Goal: Task Accomplishment & Management: Use online tool/utility

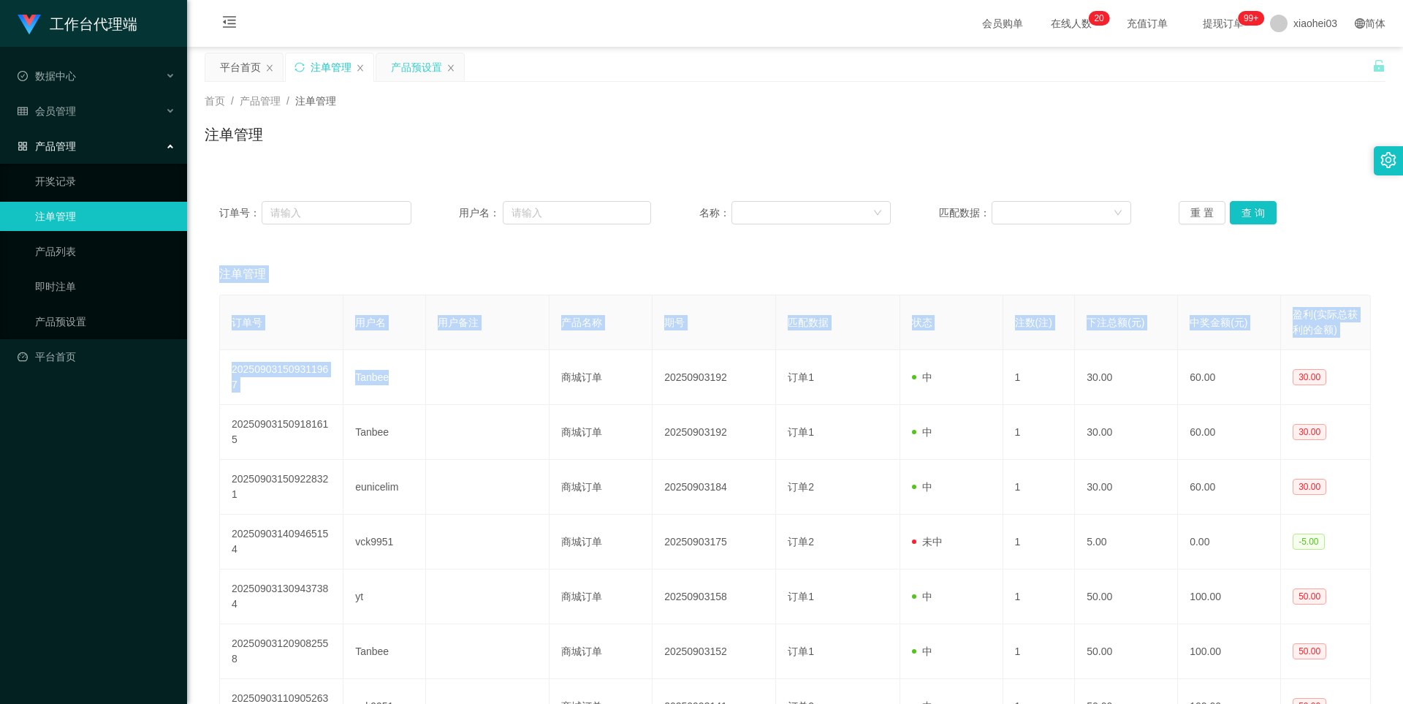
drag, startPoint x: 0, startPoint y: 0, endPoint x: 384, endPoint y: 58, distance: 388.2
click at [384, 58] on div "产品预设置" at bounding box center [420, 67] width 88 height 28
click at [450, 67] on icon "图标: close" at bounding box center [451, 67] width 6 height 7
click at [82, 331] on link "产品预设置" at bounding box center [105, 321] width 140 height 29
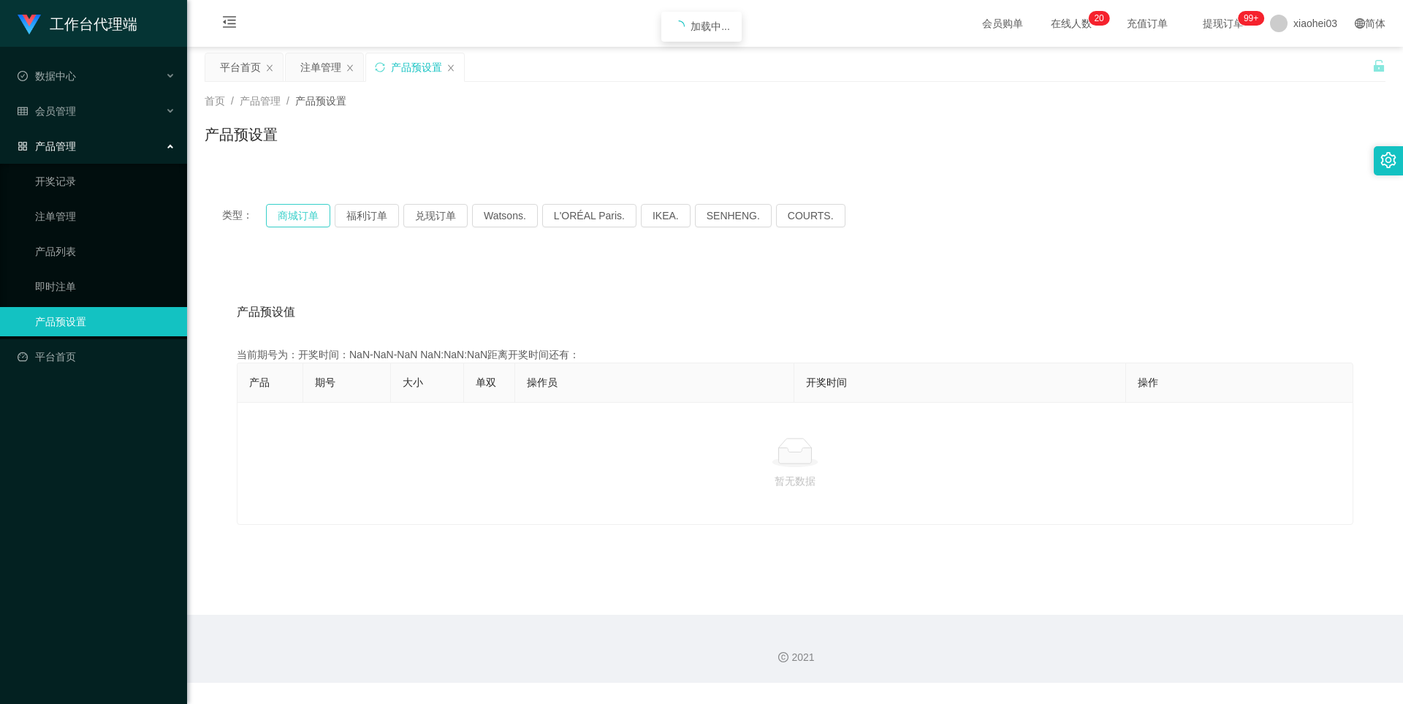
click at [303, 214] on button "商城订单" at bounding box center [298, 215] width 64 height 23
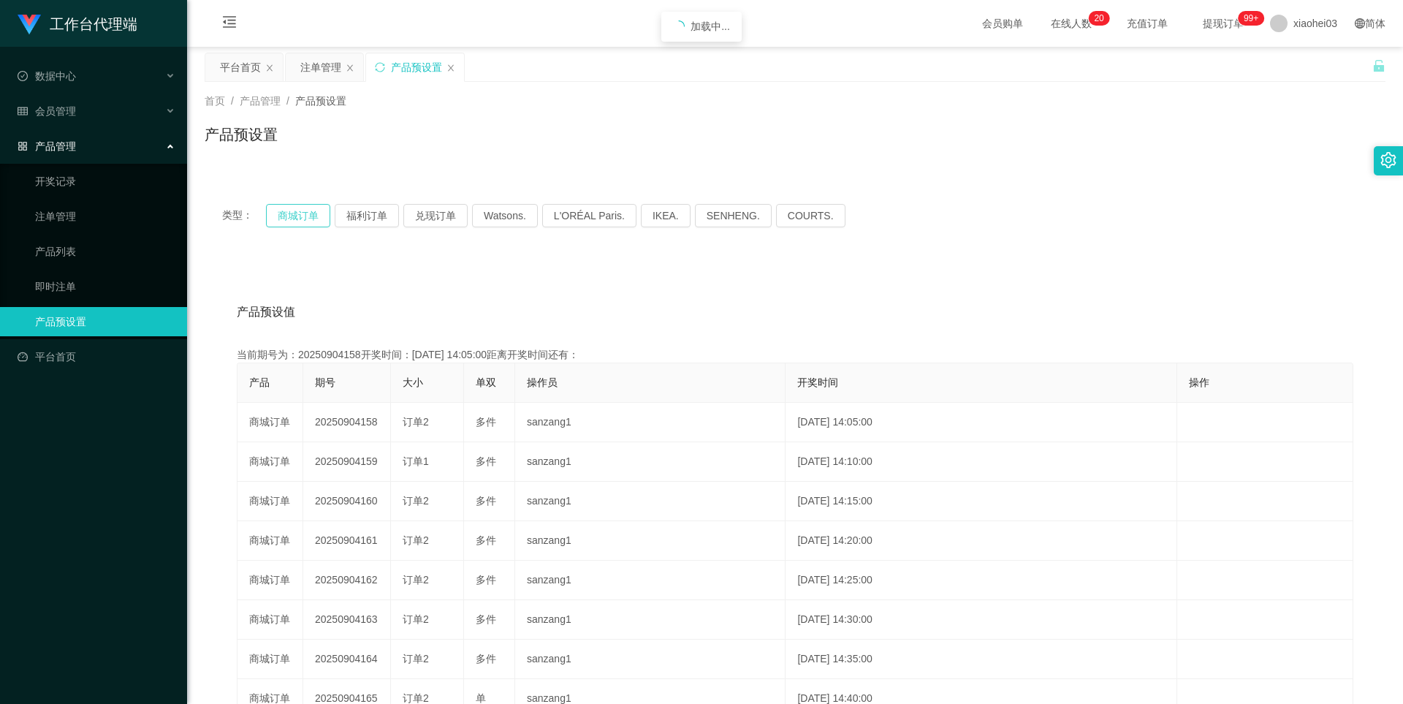
click at [303, 214] on button "商城订单" at bounding box center [298, 215] width 64 height 23
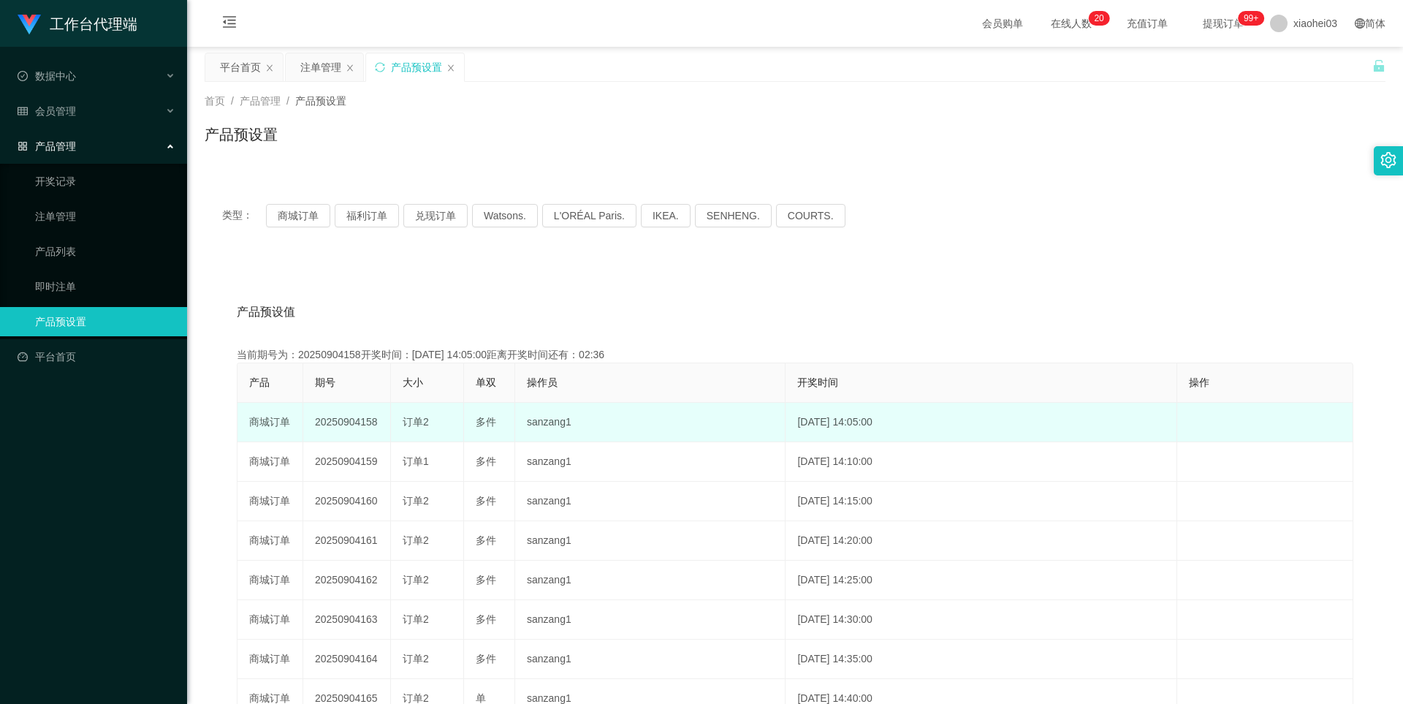
click at [362, 423] on td "20250904158" at bounding box center [347, 422] width 88 height 39
copy td "20250904158"
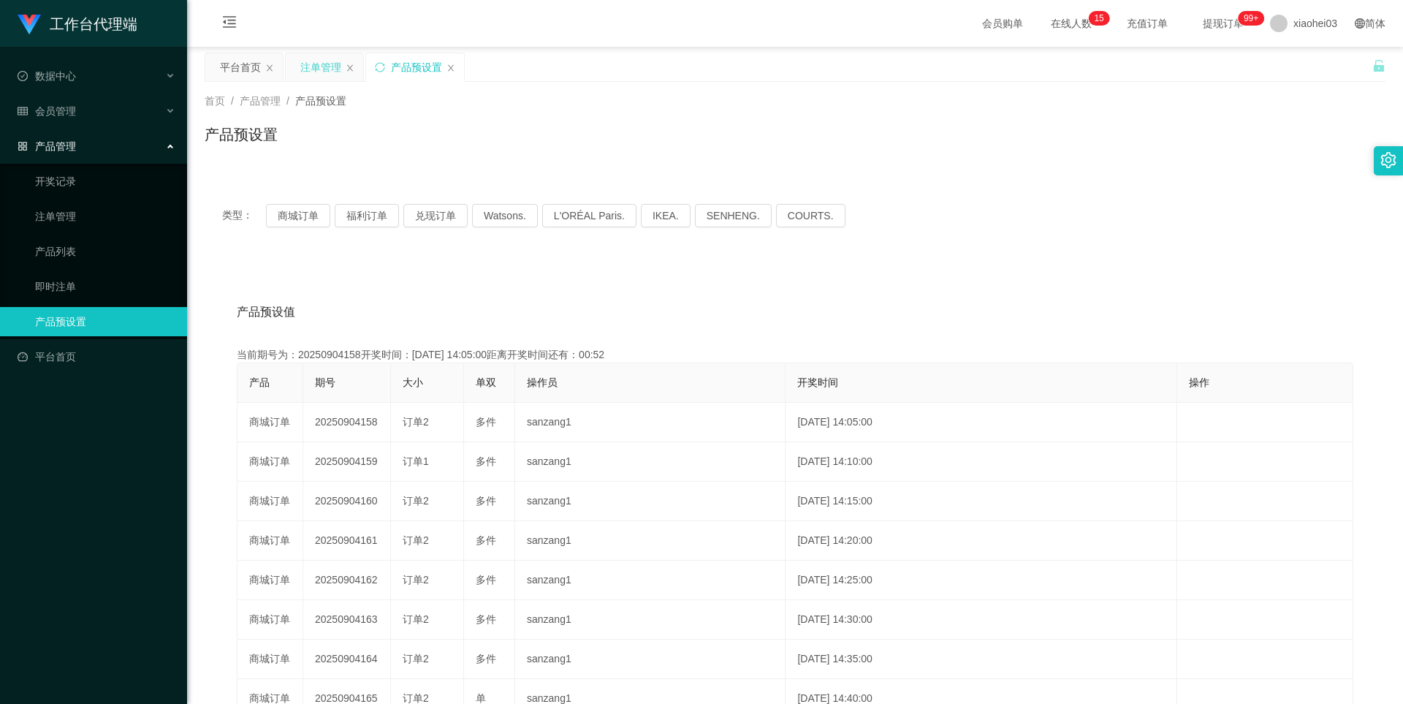
click at [297, 77] on div "注单管理" at bounding box center [324, 67] width 77 height 28
click at [326, 72] on div "注单管理" at bounding box center [320, 67] width 41 height 28
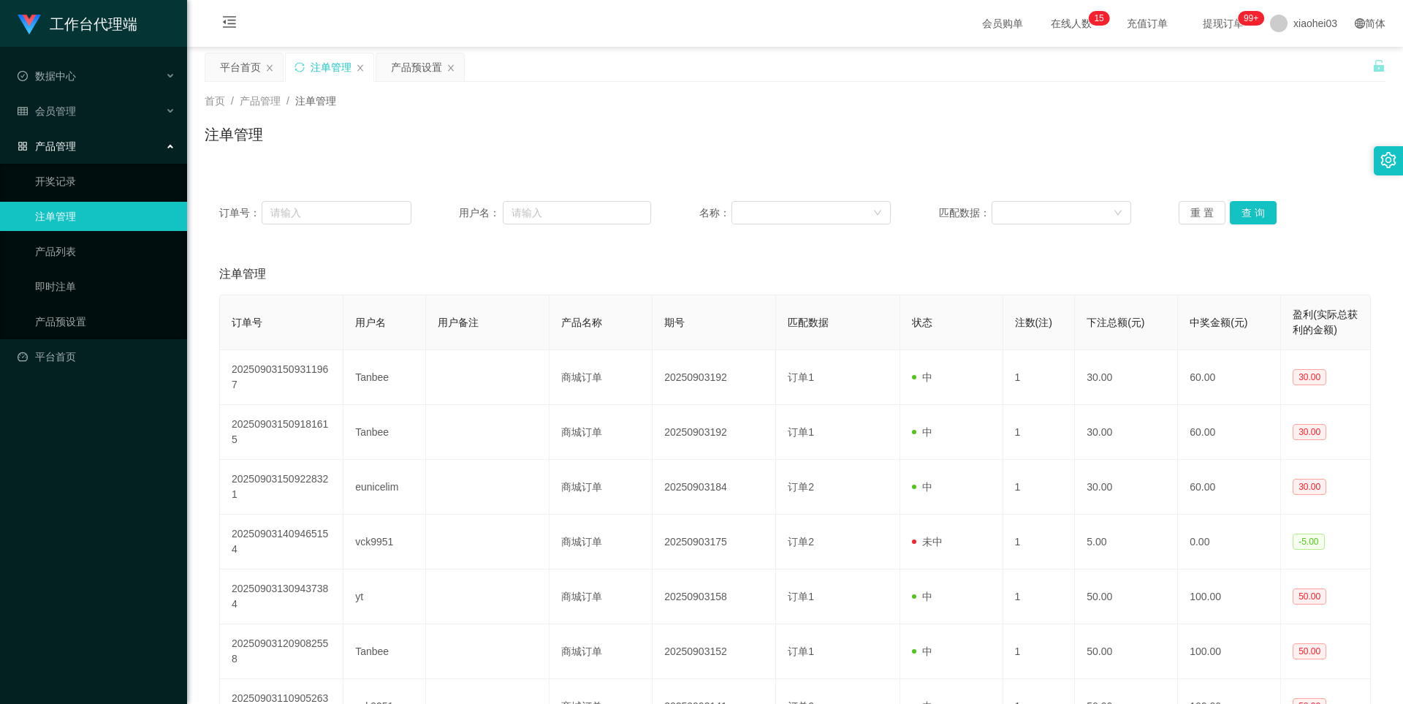
click at [1232, 232] on div "订单号： 用户名： 名称： 匹配数据： 重 置 查 询" at bounding box center [795, 212] width 1181 height 53
click at [1254, 218] on button "查 询" at bounding box center [1253, 212] width 47 height 23
click at [1254, 218] on div "重 置 查 询" at bounding box center [1275, 212] width 192 height 23
click at [1254, 218] on button "查 询" at bounding box center [1261, 212] width 63 height 23
click at [1245, 203] on button "查 询" at bounding box center [1253, 212] width 47 height 23
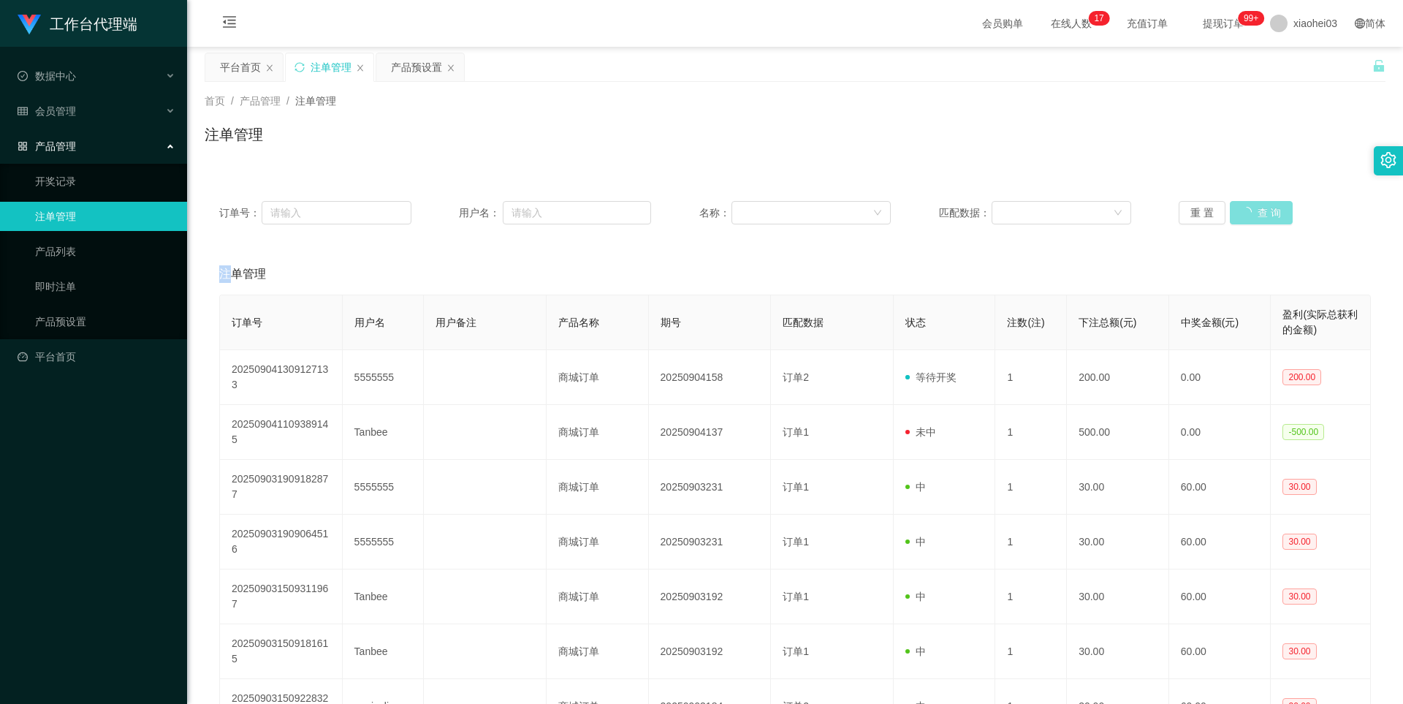
click at [1245, 203] on div "重 置 查 询" at bounding box center [1275, 212] width 192 height 23
